Goal: Transaction & Acquisition: Purchase product/service

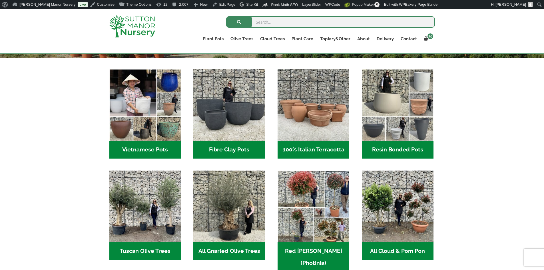
scroll to position [143, 0]
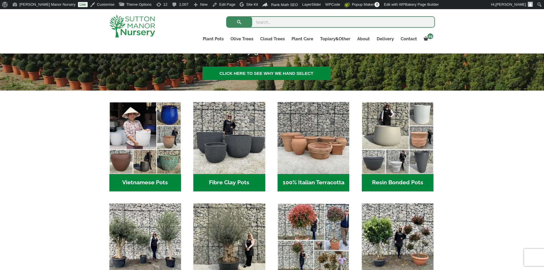
click at [162, 179] on h2 "Vietnamese Pots (55)" at bounding box center [145, 183] width 72 height 18
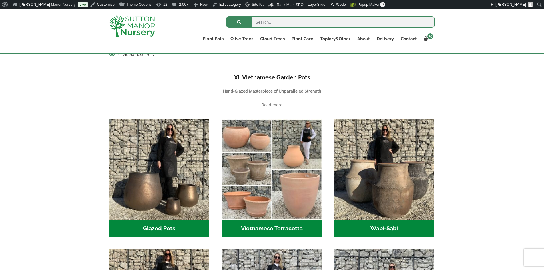
scroll to position [171, 0]
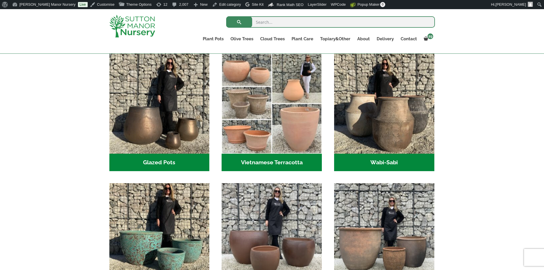
click at [367, 164] on h2 "Wabi-Sabi (14)" at bounding box center [384, 163] width 100 height 18
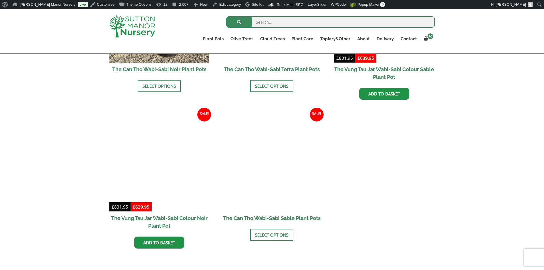
scroll to position [685, 0]
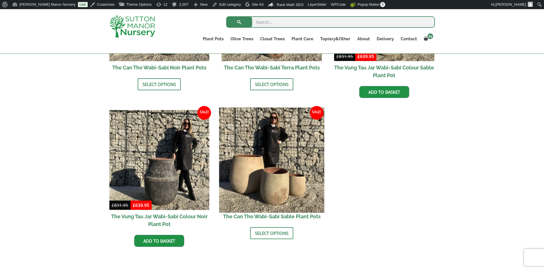
click at [281, 163] on img at bounding box center [271, 159] width 105 height 105
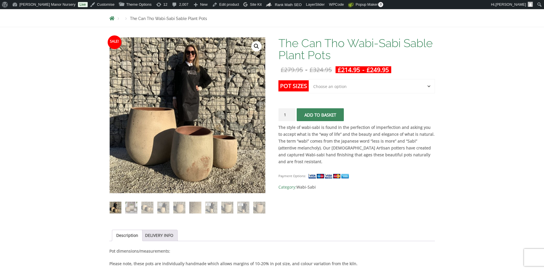
scroll to position [114, 0]
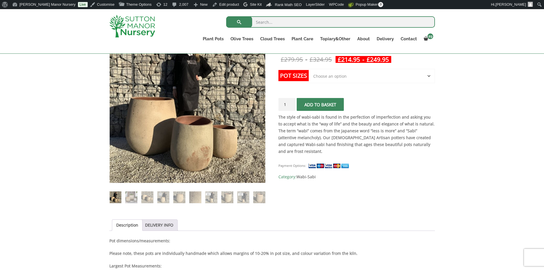
click at [428, 75] on select "Choose an option Click here to buy the 3rd to Largest Pot In The Picture Click …" at bounding box center [372, 76] width 126 height 14
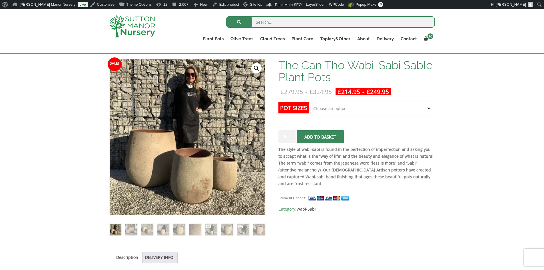
scroll to position [57, 0]
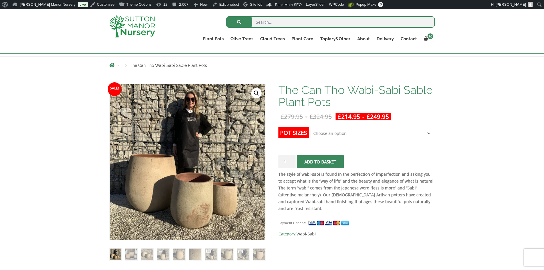
click at [337, 133] on select "Choose an option Click here to buy the 3rd to Largest Pot In The Picture Click …" at bounding box center [372, 133] width 126 height 14
click at [309, 126] on select "Choose an option Click here to buy the 3rd to Largest Pot In The Picture Click …" at bounding box center [372, 133] width 126 height 14
select select "Click here to buy the 3rd to Largest Pot In The Picture"
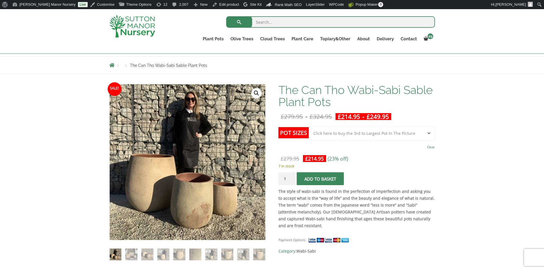
click at [429, 133] on select "Choose an option Click here to buy the 3rd to Largest Pot In The Picture Click …" at bounding box center [372, 133] width 126 height 14
click at [309, 126] on select "Choose an option Click here to buy the 3rd to Largest Pot In The Picture Click …" at bounding box center [372, 133] width 126 height 14
